Goal: Information Seeking & Learning: Learn about a topic

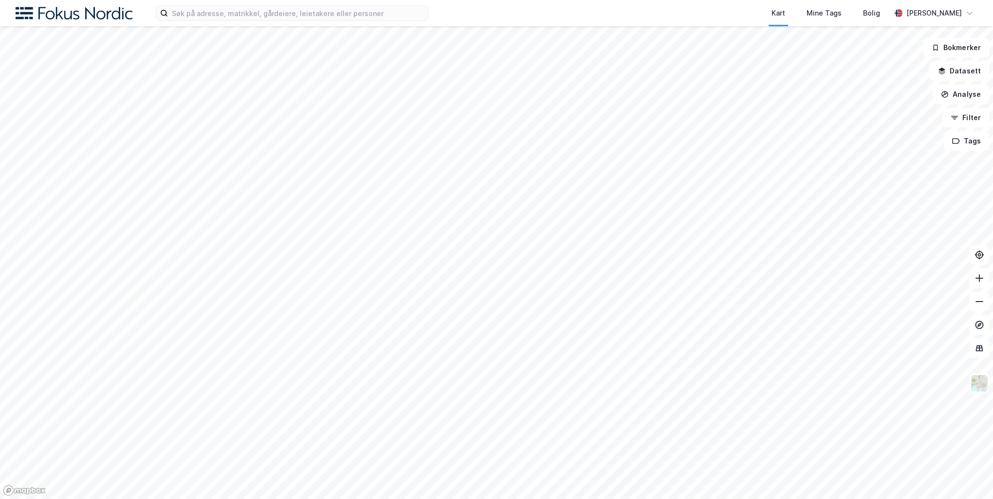
click at [259, 3] on div "Kart Mine Tags Bolig [PERSON_NAME]" at bounding box center [496, 13] width 993 height 26
click at [259, 12] on input at bounding box center [298, 13] width 260 height 15
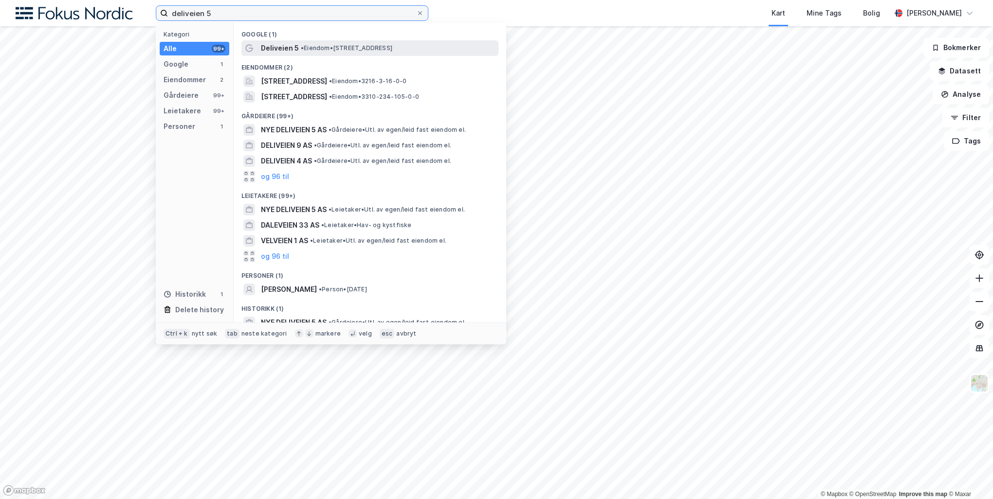
type input "deliveien 5"
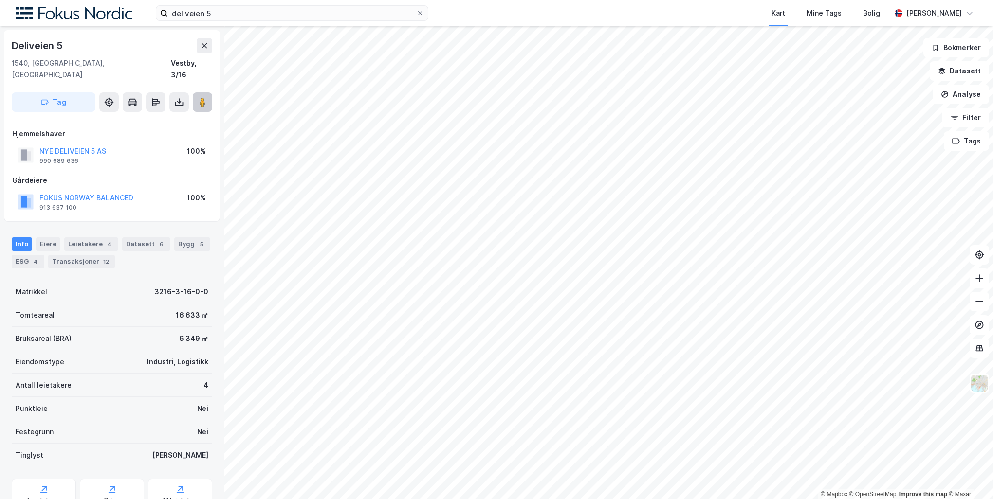
click at [209, 92] on button at bounding box center [202, 101] width 19 height 19
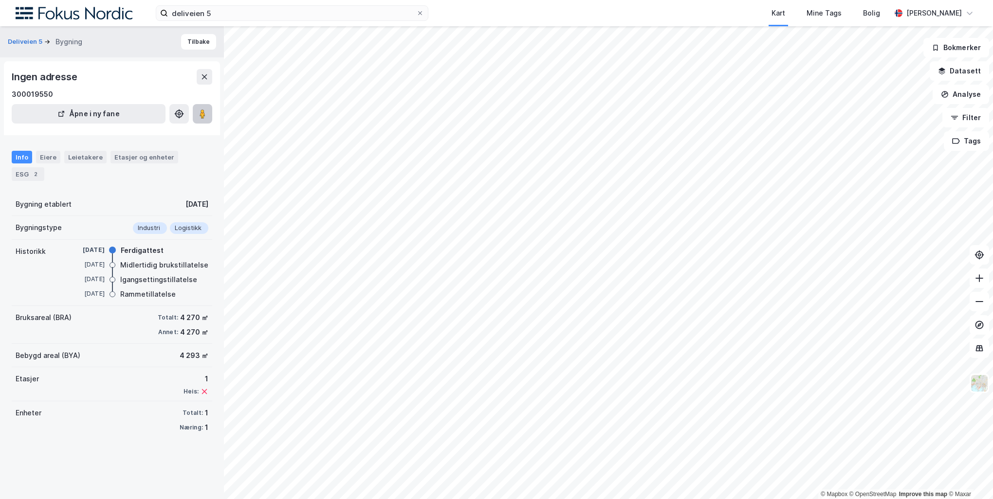
click at [203, 110] on image at bounding box center [203, 114] width 6 height 10
